Goal: Find specific page/section: Find specific page/section

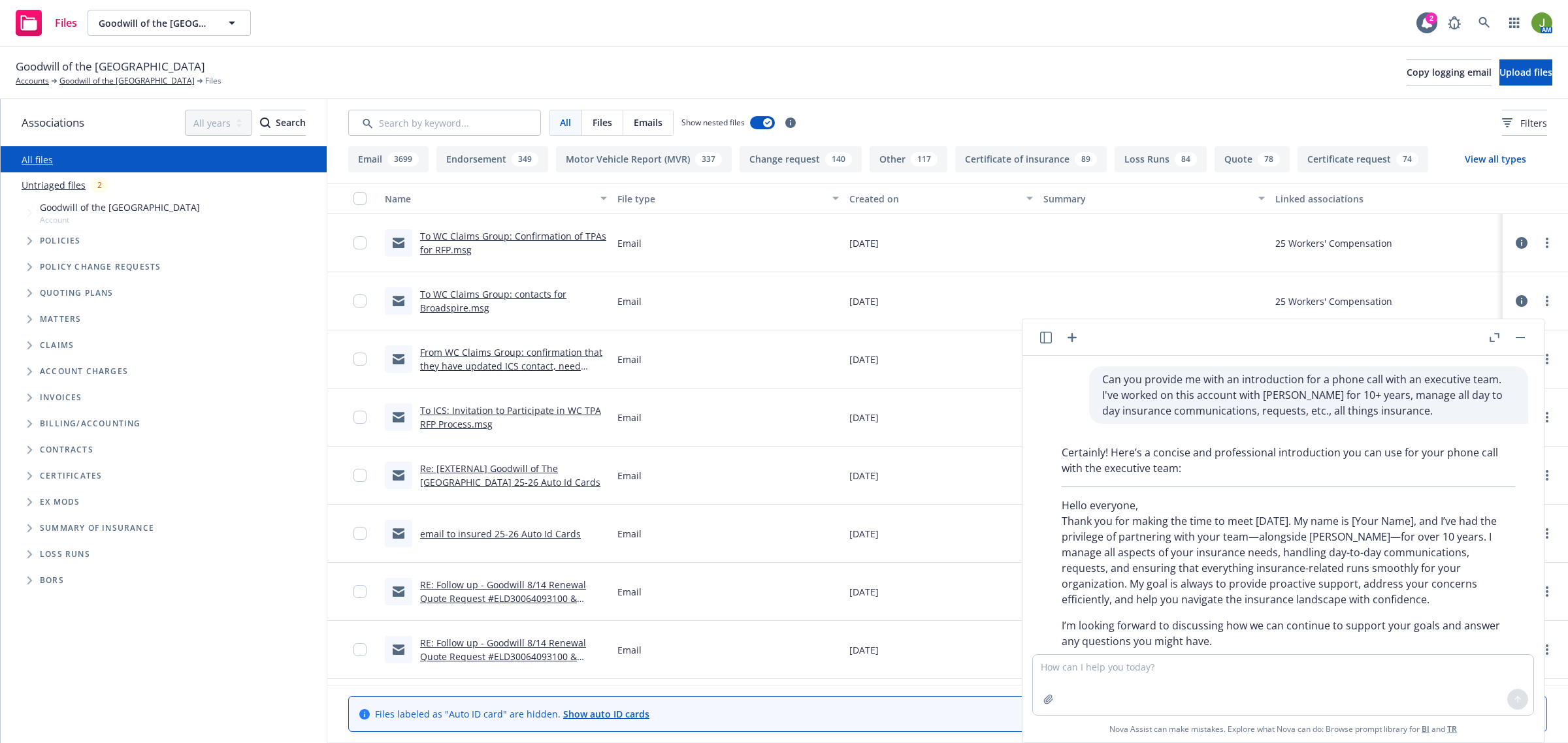
scroll to position [69, 0]
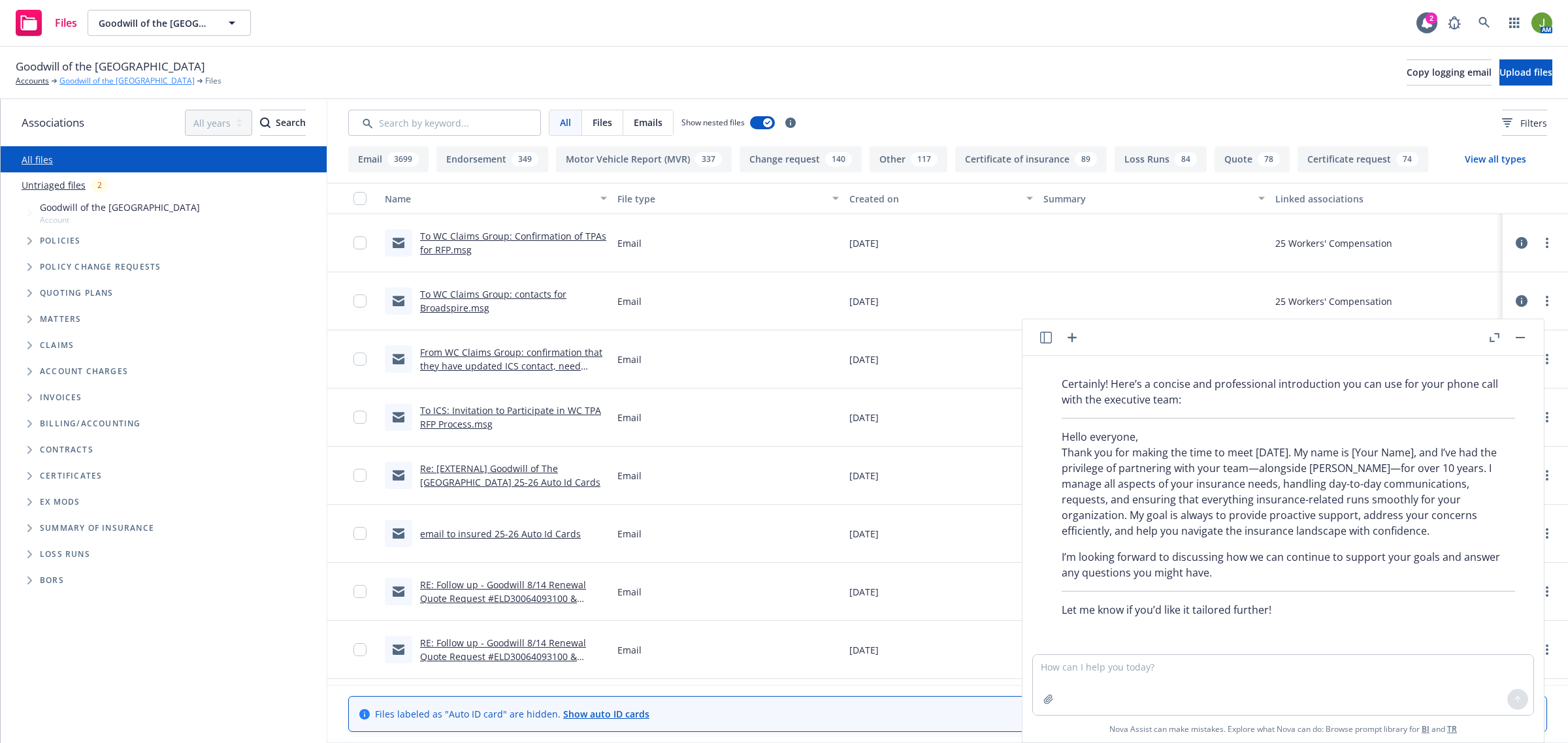
click at [110, 78] on link "Goodwill of the [GEOGRAPHIC_DATA]" at bounding box center [127, 81] width 135 height 11
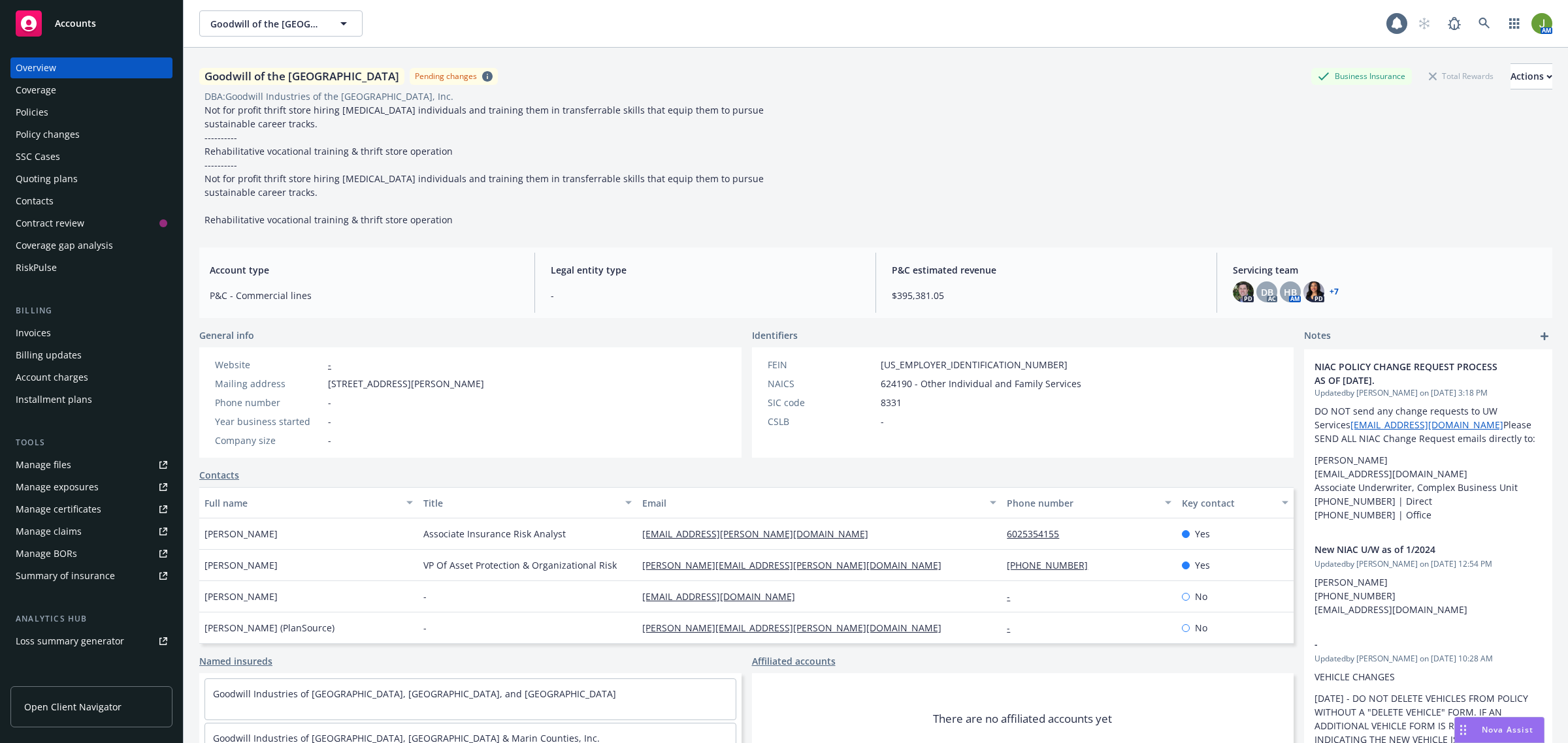
click at [57, 119] on div "Policies" at bounding box center [91, 112] width 152 height 21
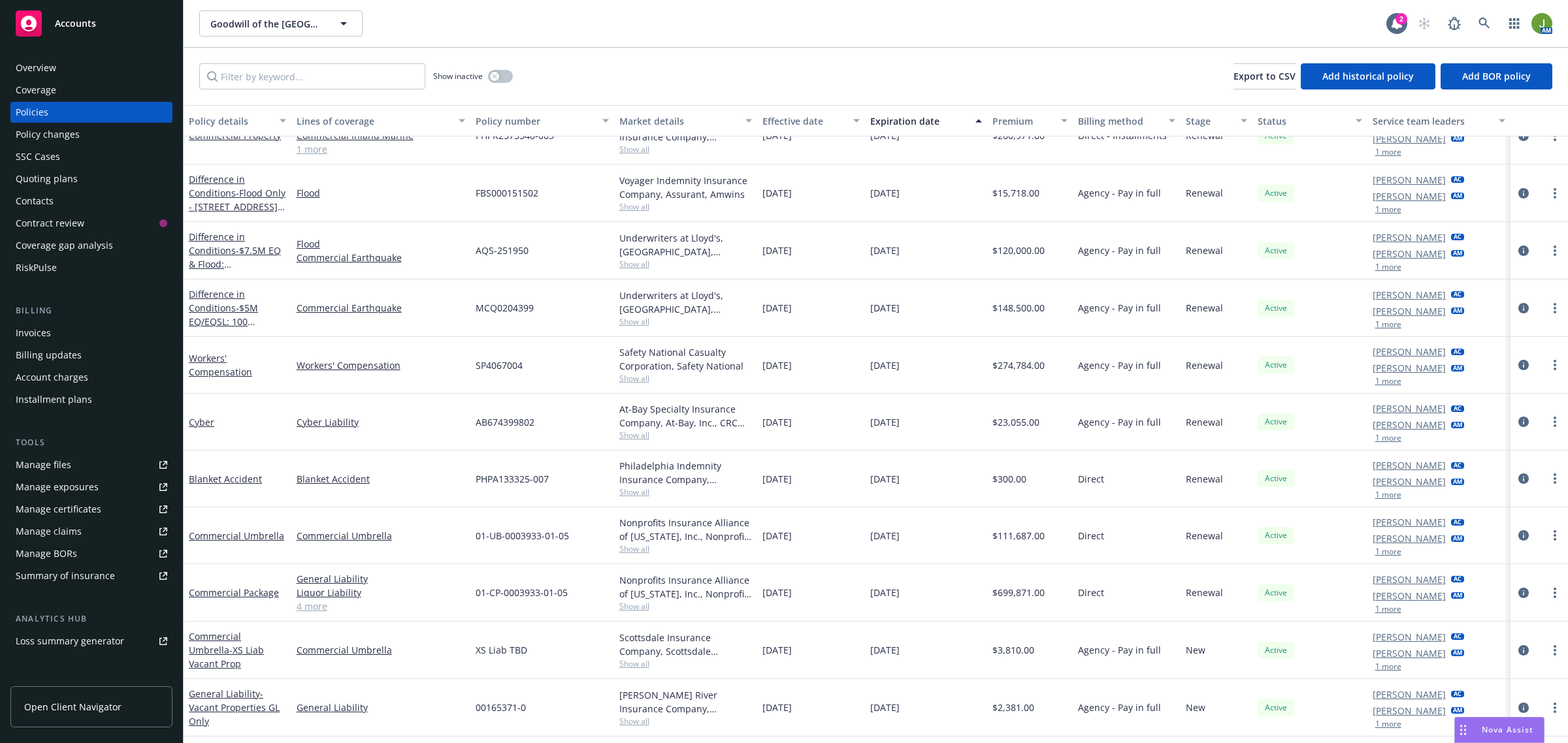
scroll to position [163, 0]
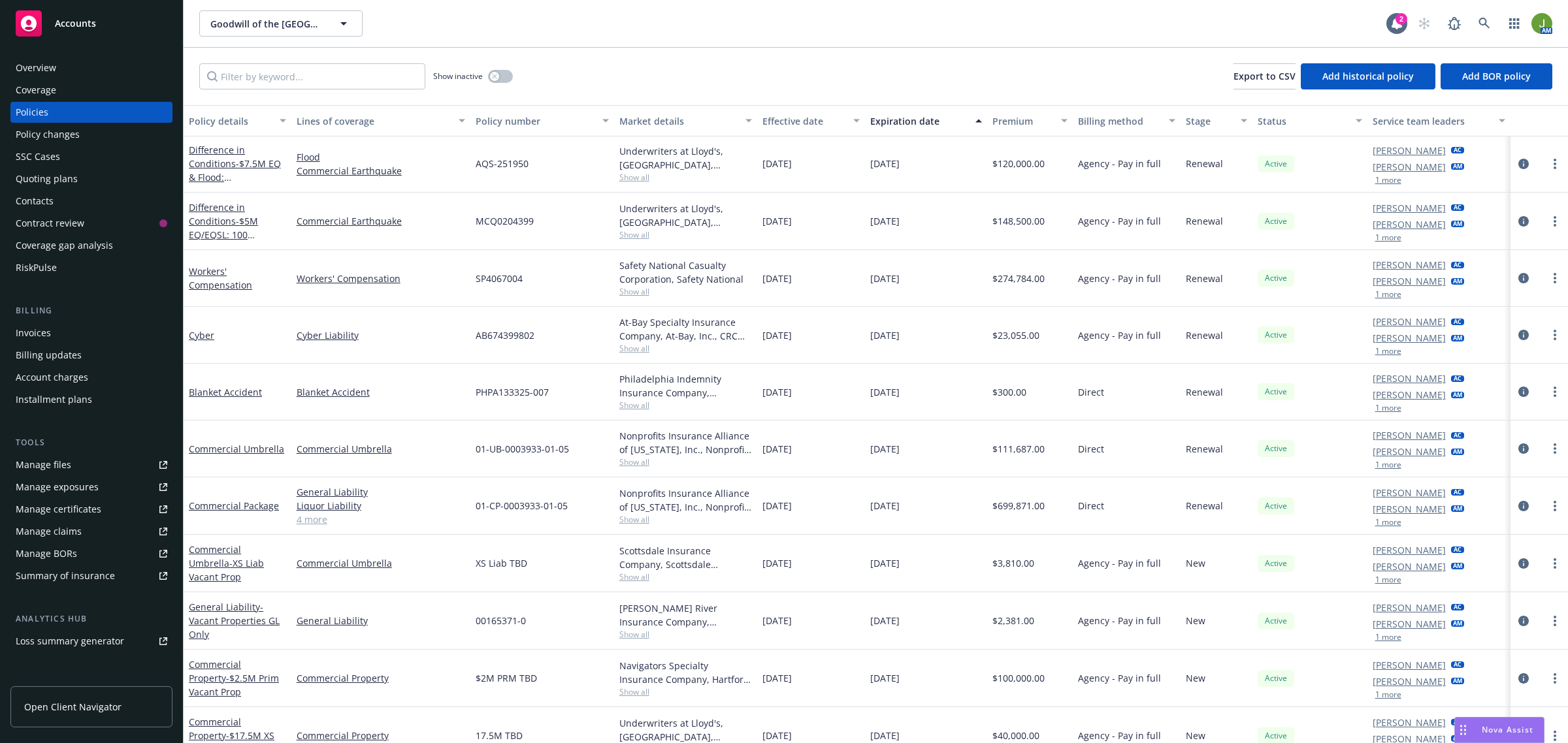
click at [76, 21] on span "Accounts" at bounding box center [75, 24] width 41 height 11
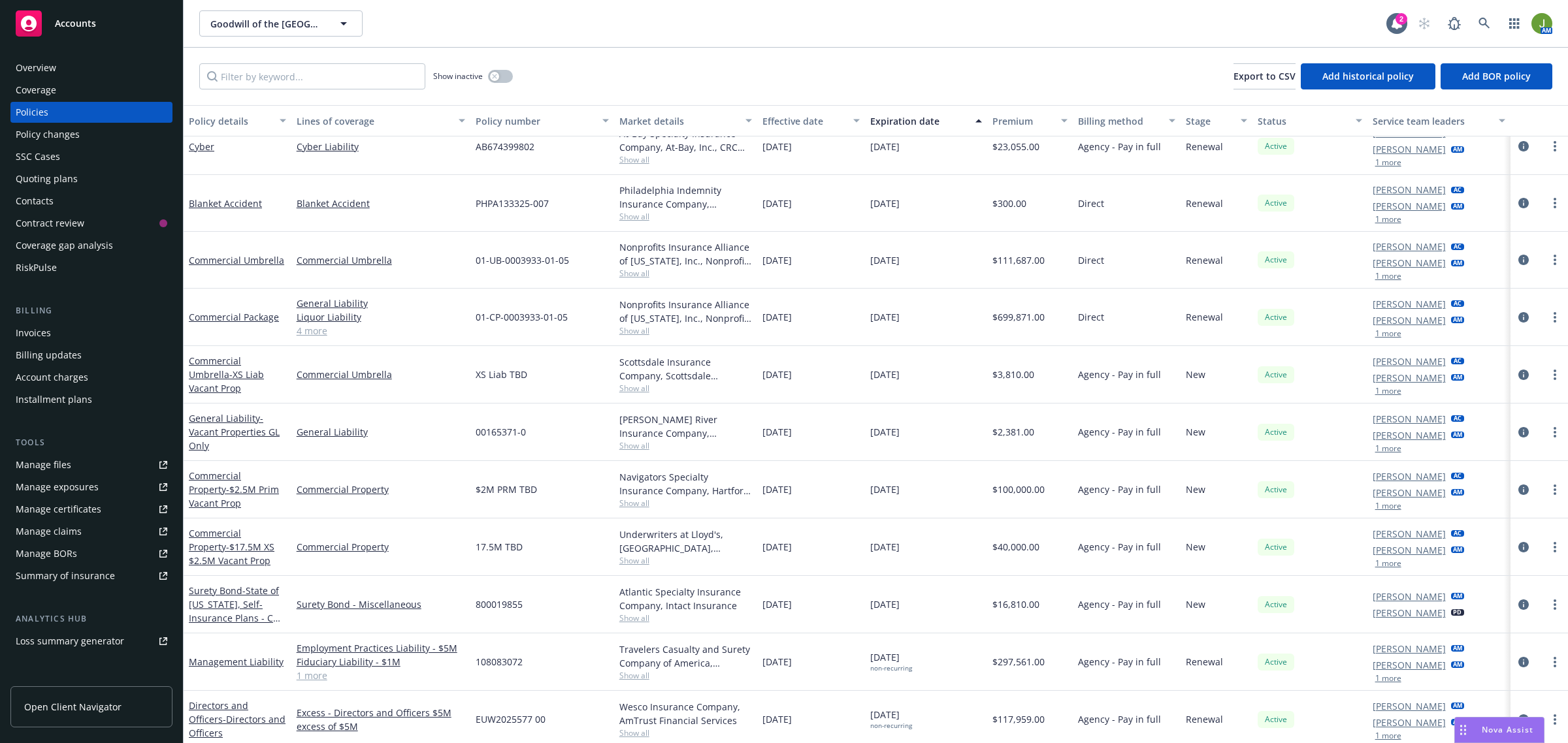
scroll to position [341, 0]
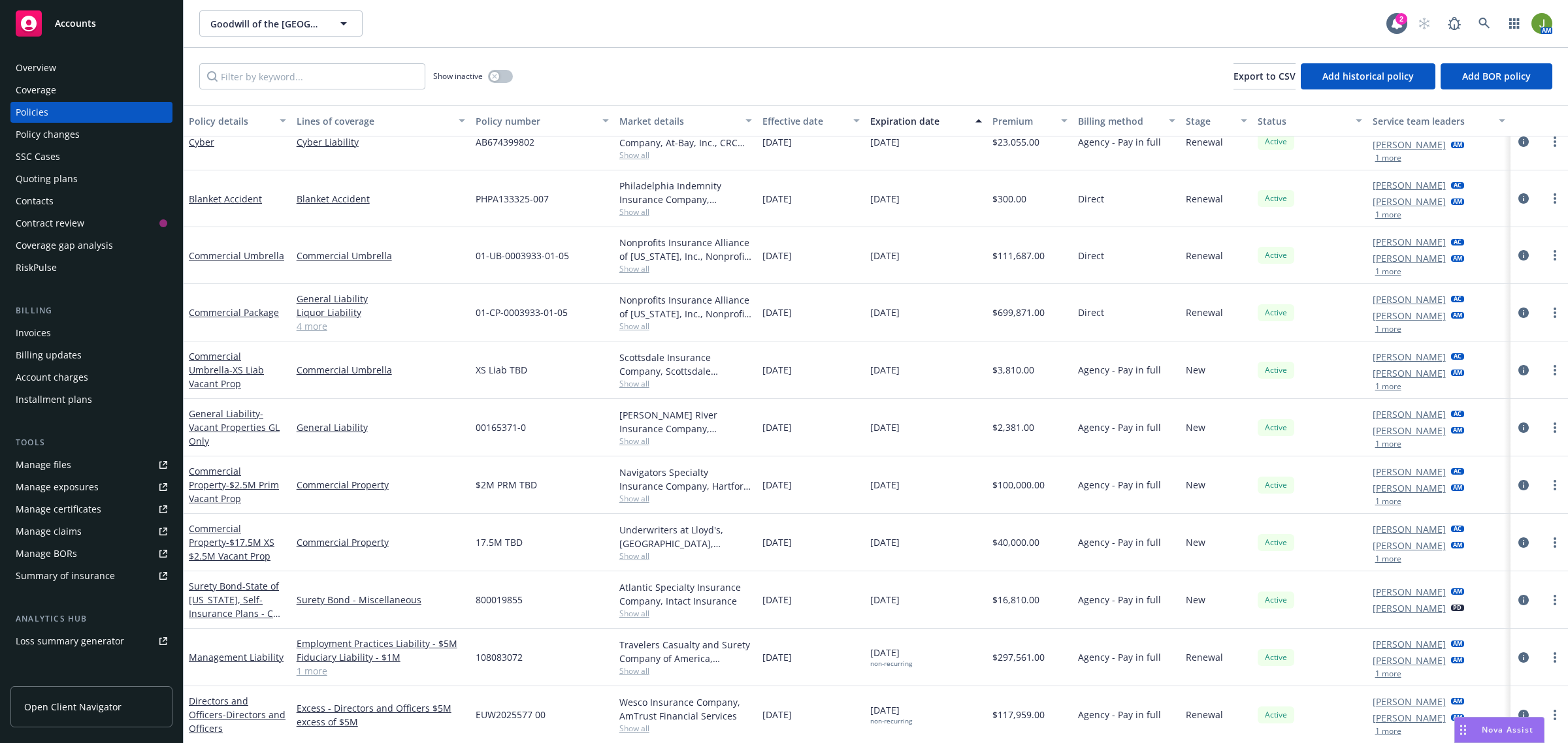
click at [47, 335] on div "Invoices" at bounding box center [34, 332] width 35 height 21
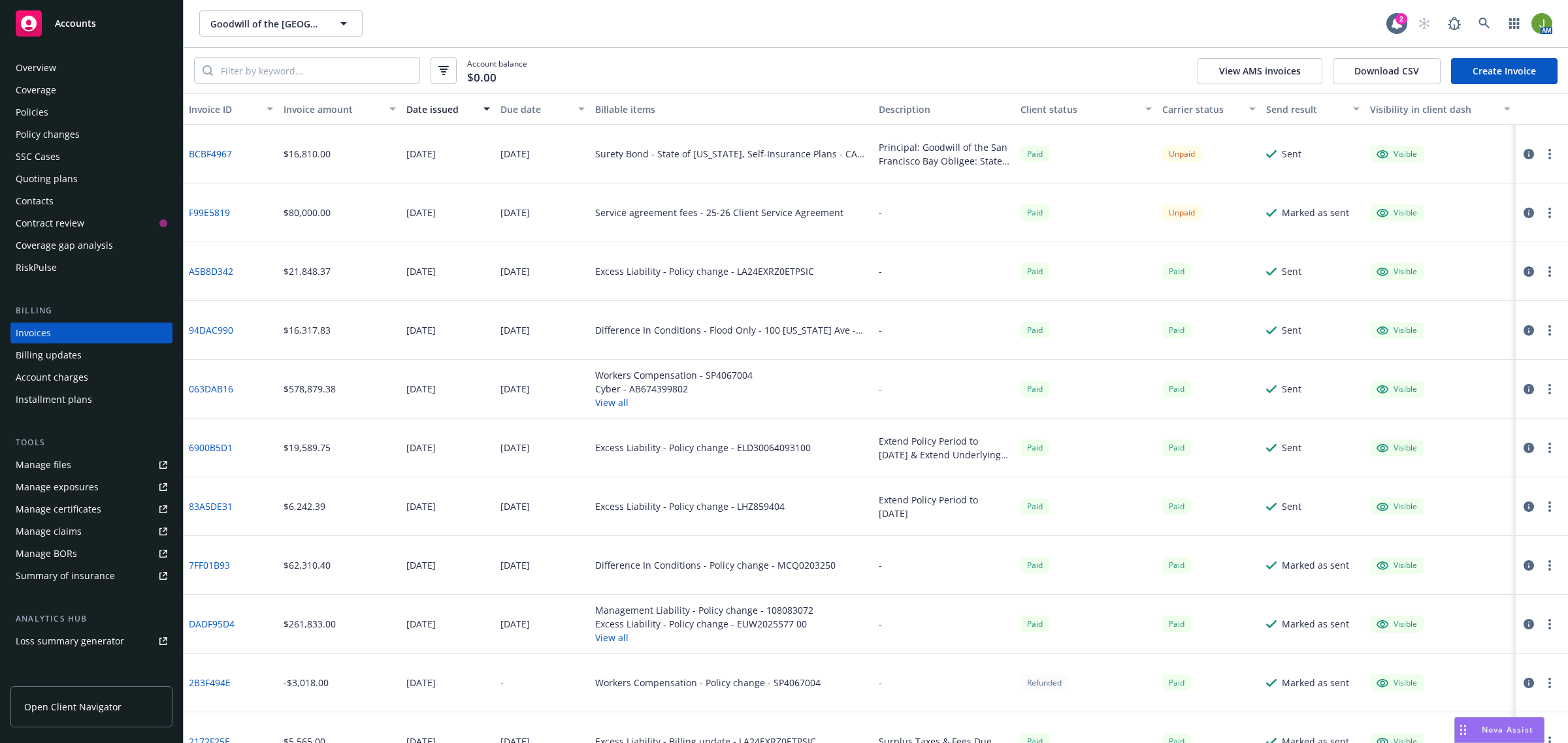
click at [26, 117] on div "Policies" at bounding box center [32, 112] width 33 height 21
